Goal: Transaction & Acquisition: Purchase product/service

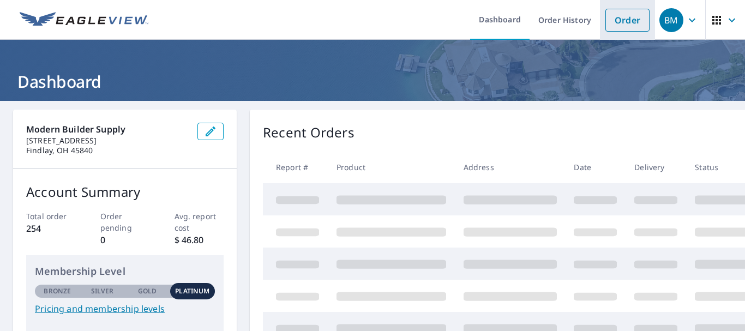
click at [630, 21] on link "Order" at bounding box center [627, 20] width 44 height 23
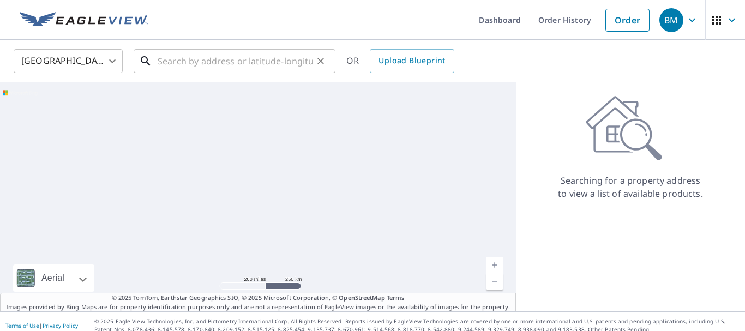
click at [262, 63] on input "text" at bounding box center [235, 61] width 155 height 31
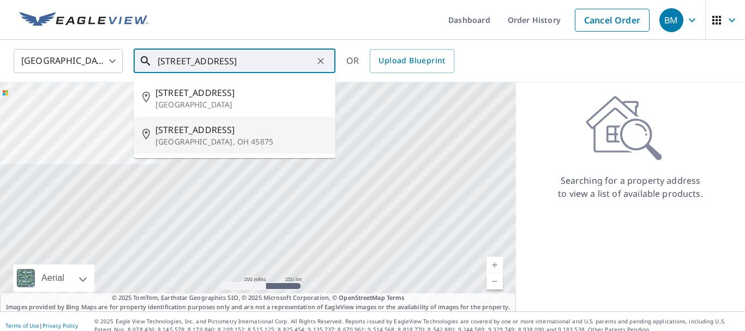
click at [203, 133] on span "[STREET_ADDRESS]" at bounding box center [240, 129] width 171 height 13
type input "[STREET_ADDRESS]"
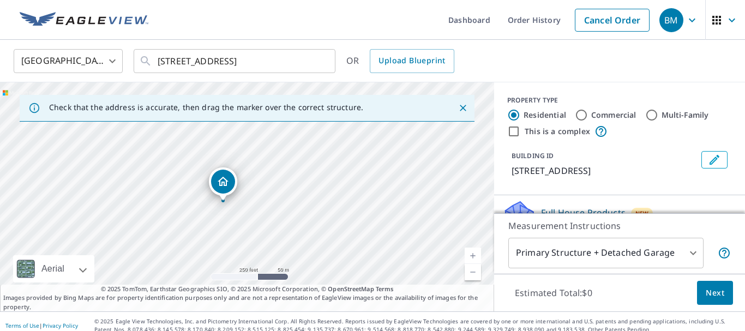
drag, startPoint x: 247, startPoint y: 177, endPoint x: 223, endPoint y: 183, distance: 24.7
click at [223, 183] on div "[STREET_ADDRESS]" at bounding box center [247, 196] width 494 height 229
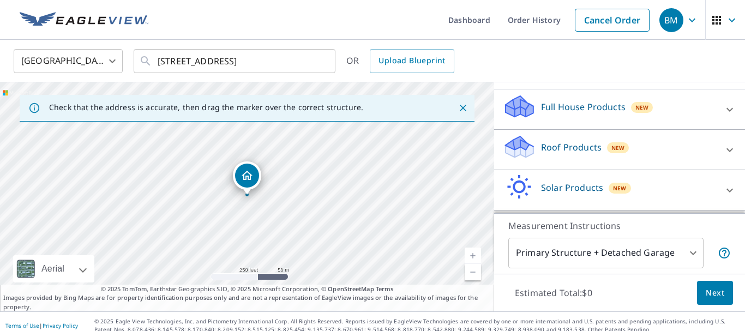
scroll to position [71, 0]
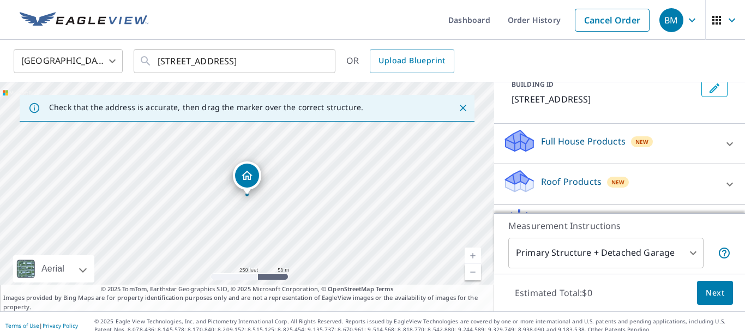
click at [572, 172] on div "Roof Products New" at bounding box center [610, 184] width 214 height 31
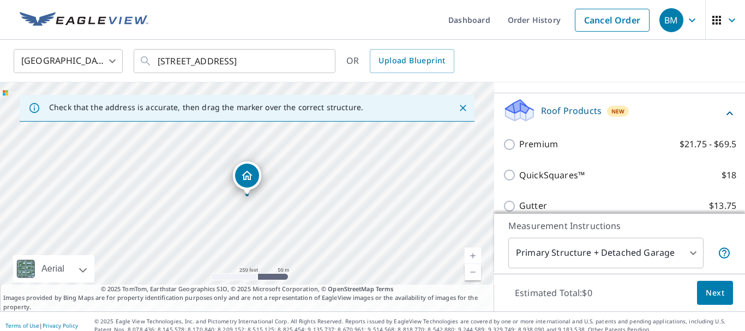
scroll to position [143, 0]
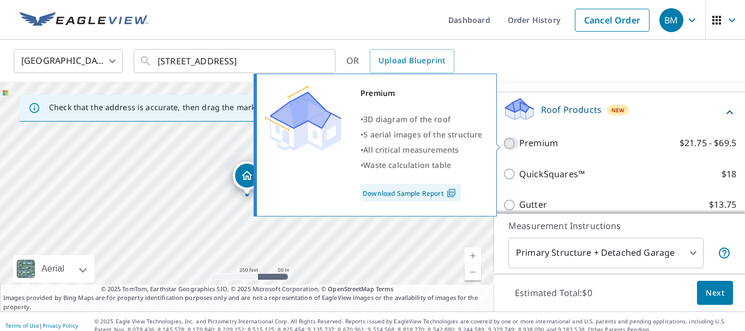
click at [507, 146] on input "Premium $21.75 - $69.5" at bounding box center [511, 143] width 16 height 13
checkbox input "true"
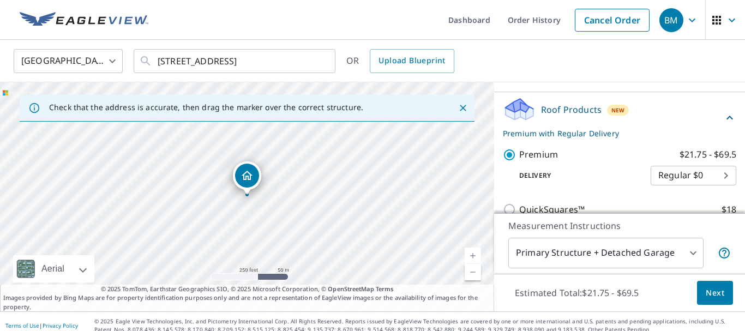
scroll to position [304, 0]
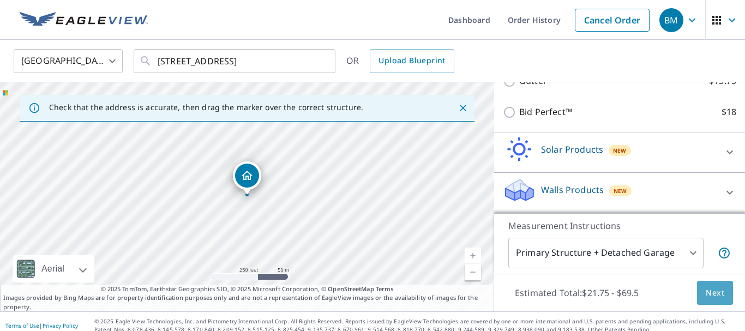
click at [710, 295] on span "Next" at bounding box center [715, 293] width 19 height 14
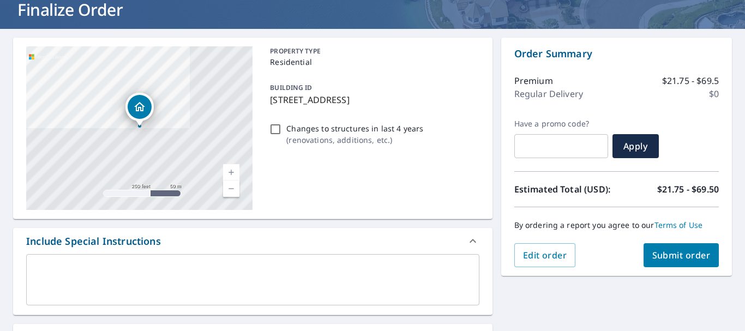
scroll to position [216, 0]
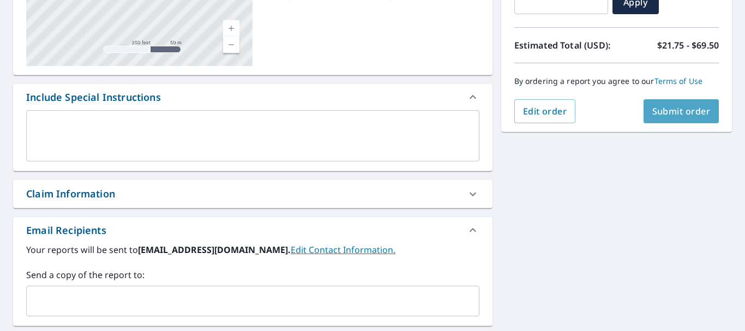
click at [668, 109] on span "Submit order" at bounding box center [681, 111] width 58 height 12
checkbox input "true"
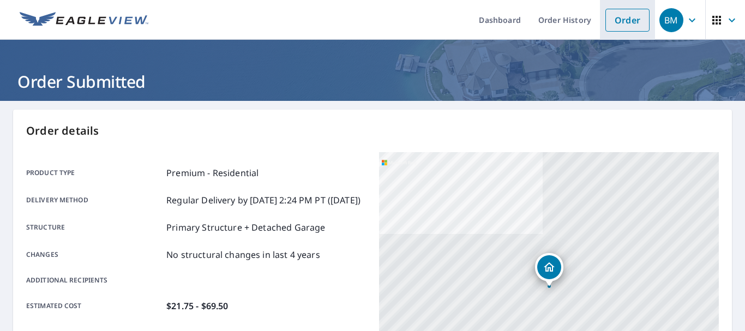
click at [634, 26] on link "Order" at bounding box center [627, 20] width 44 height 23
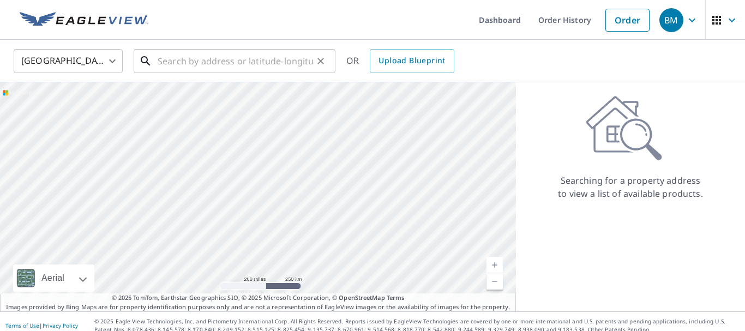
click at [239, 65] on input "text" at bounding box center [235, 61] width 155 height 31
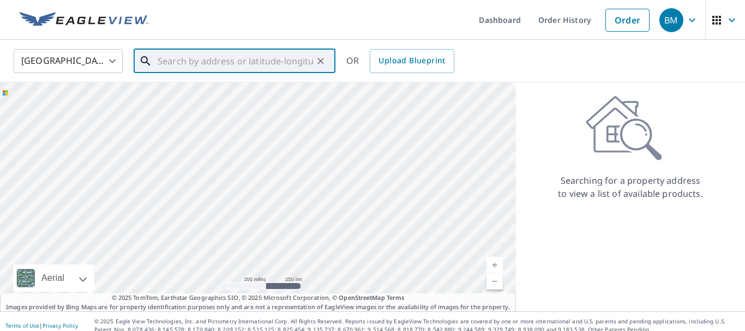
click at [294, 55] on input "text" at bounding box center [235, 61] width 155 height 31
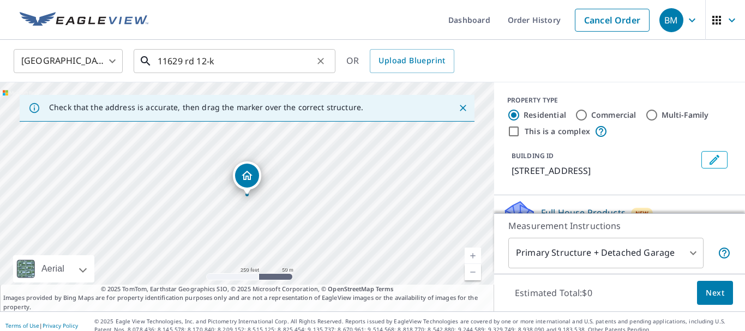
click at [184, 62] on input "11629 rd 12-k" at bounding box center [235, 61] width 155 height 31
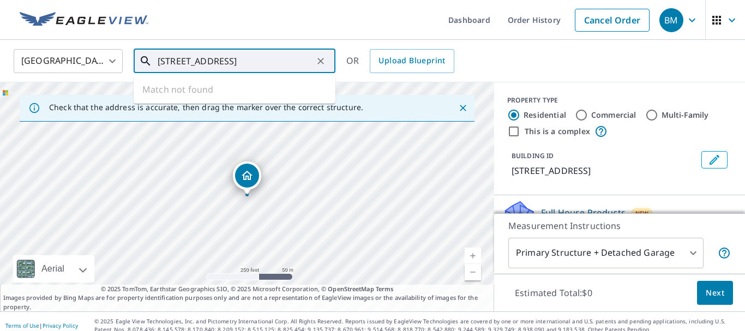
type input "[STREET_ADDRESS]"
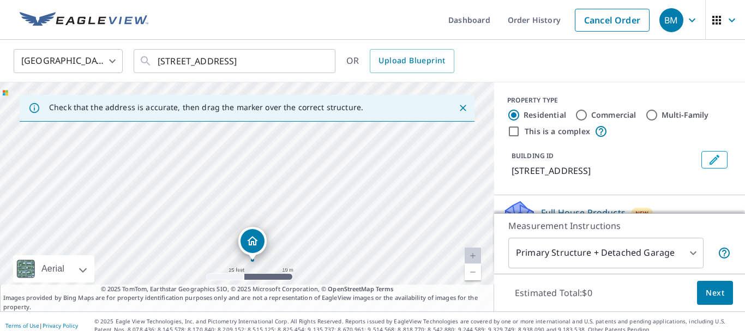
drag, startPoint x: 334, startPoint y: 172, endPoint x: 214, endPoint y: 220, distance: 129.2
click at [214, 220] on div "[STREET_ADDRESS]" at bounding box center [247, 196] width 494 height 229
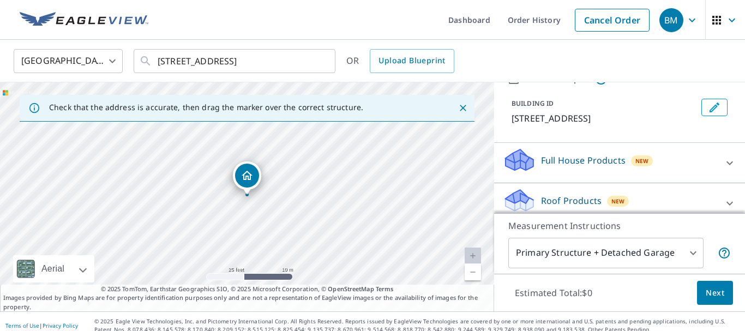
scroll to position [72, 0]
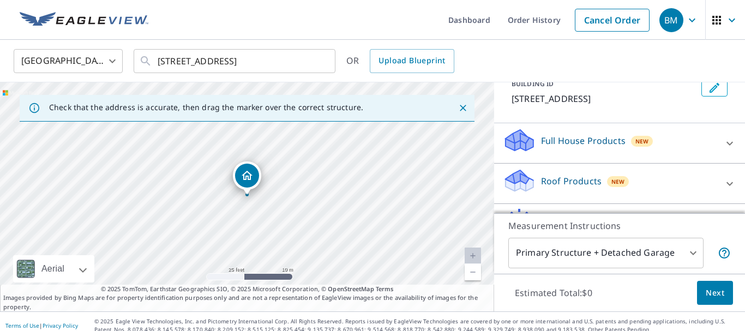
click at [567, 183] on p "Roof Products" at bounding box center [571, 181] width 61 height 13
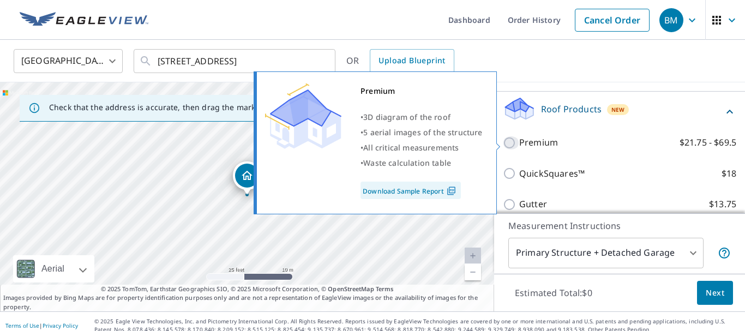
click at [510, 146] on input "Premium $21.75 - $69.5" at bounding box center [511, 142] width 16 height 13
checkbox input "true"
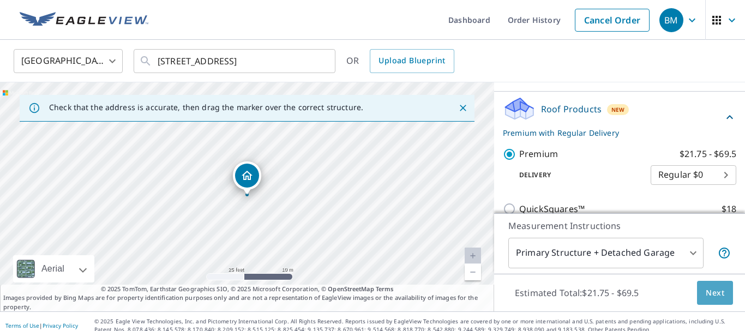
click at [718, 296] on span "Next" at bounding box center [715, 293] width 19 height 14
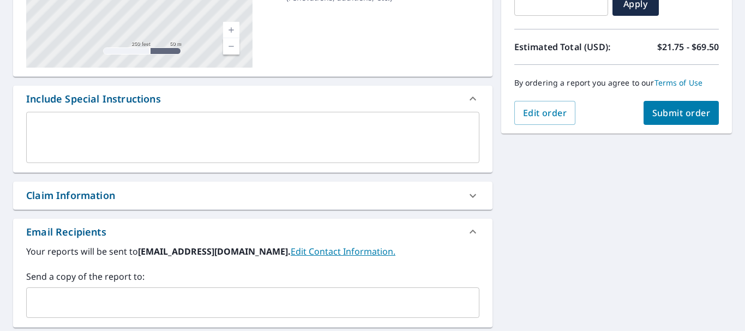
scroll to position [216, 0]
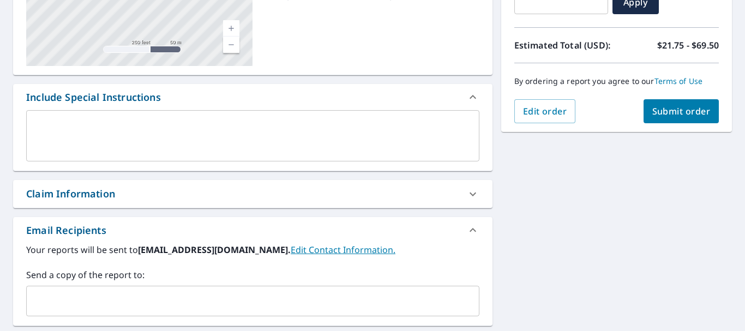
click at [657, 113] on span "Submit order" at bounding box center [681, 111] width 58 height 12
checkbox input "true"
